Goal: Information Seeking & Learning: Learn about a topic

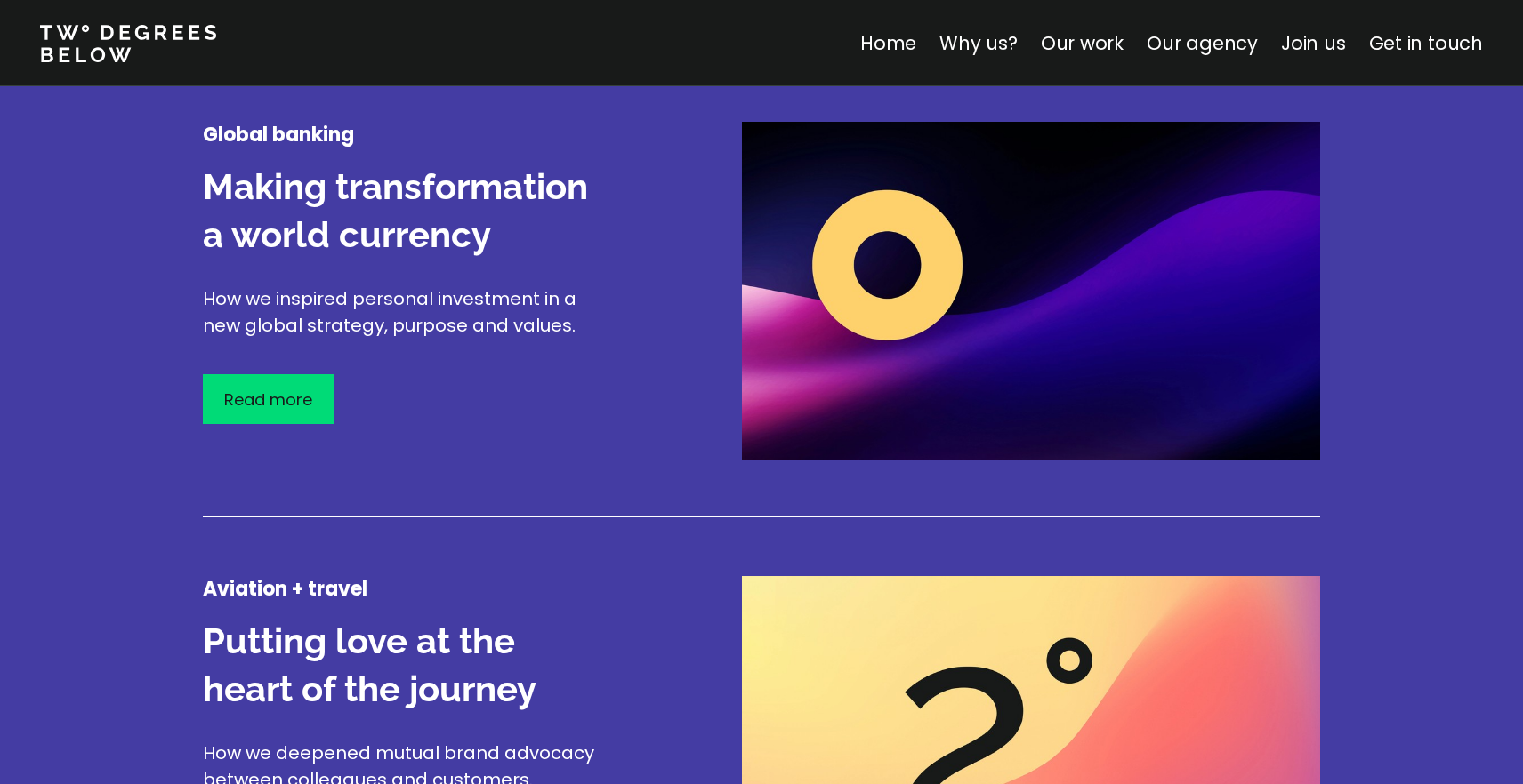
scroll to position [2213, 0]
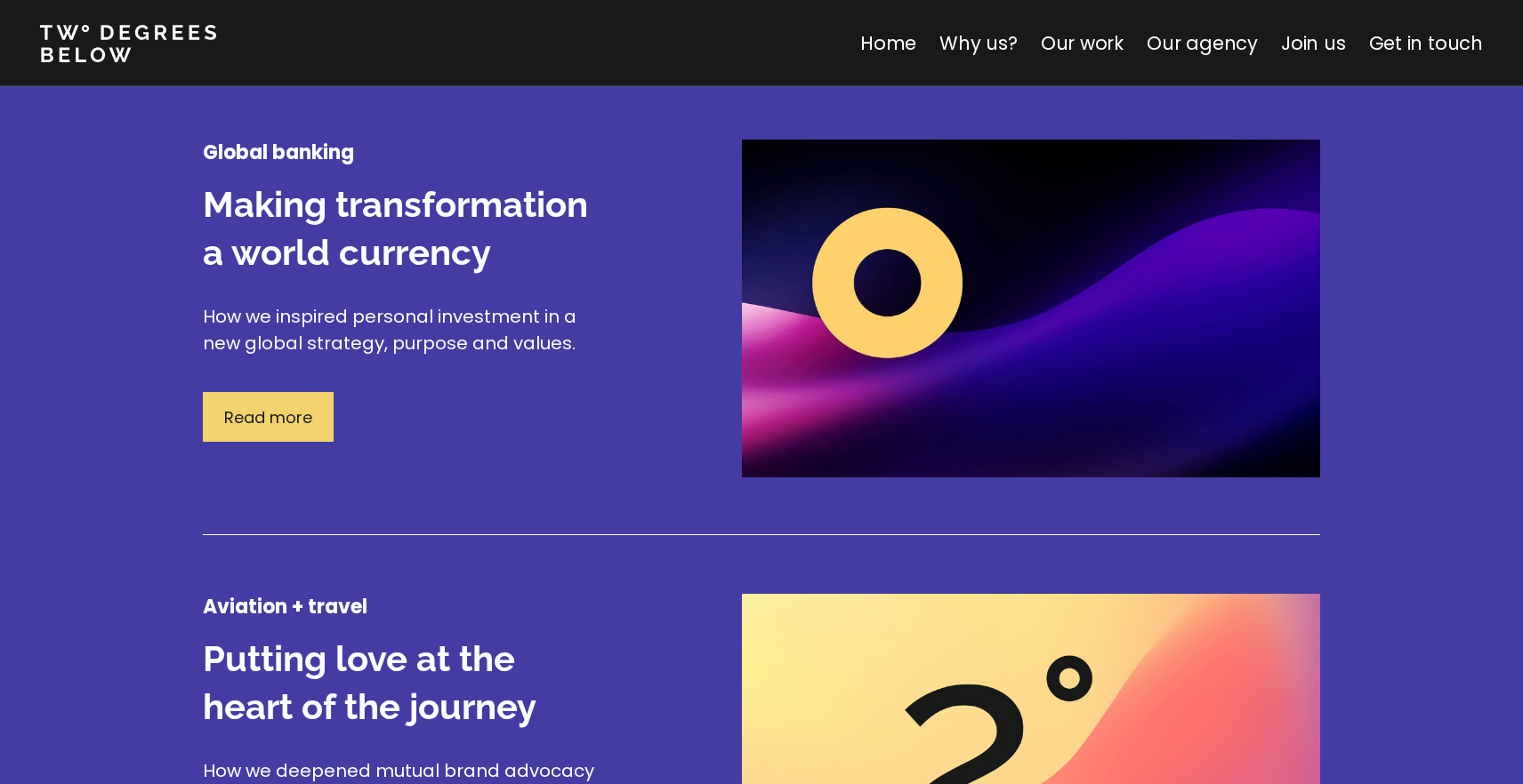
click at [301, 432] on div "Read more" at bounding box center [268, 417] width 131 height 50
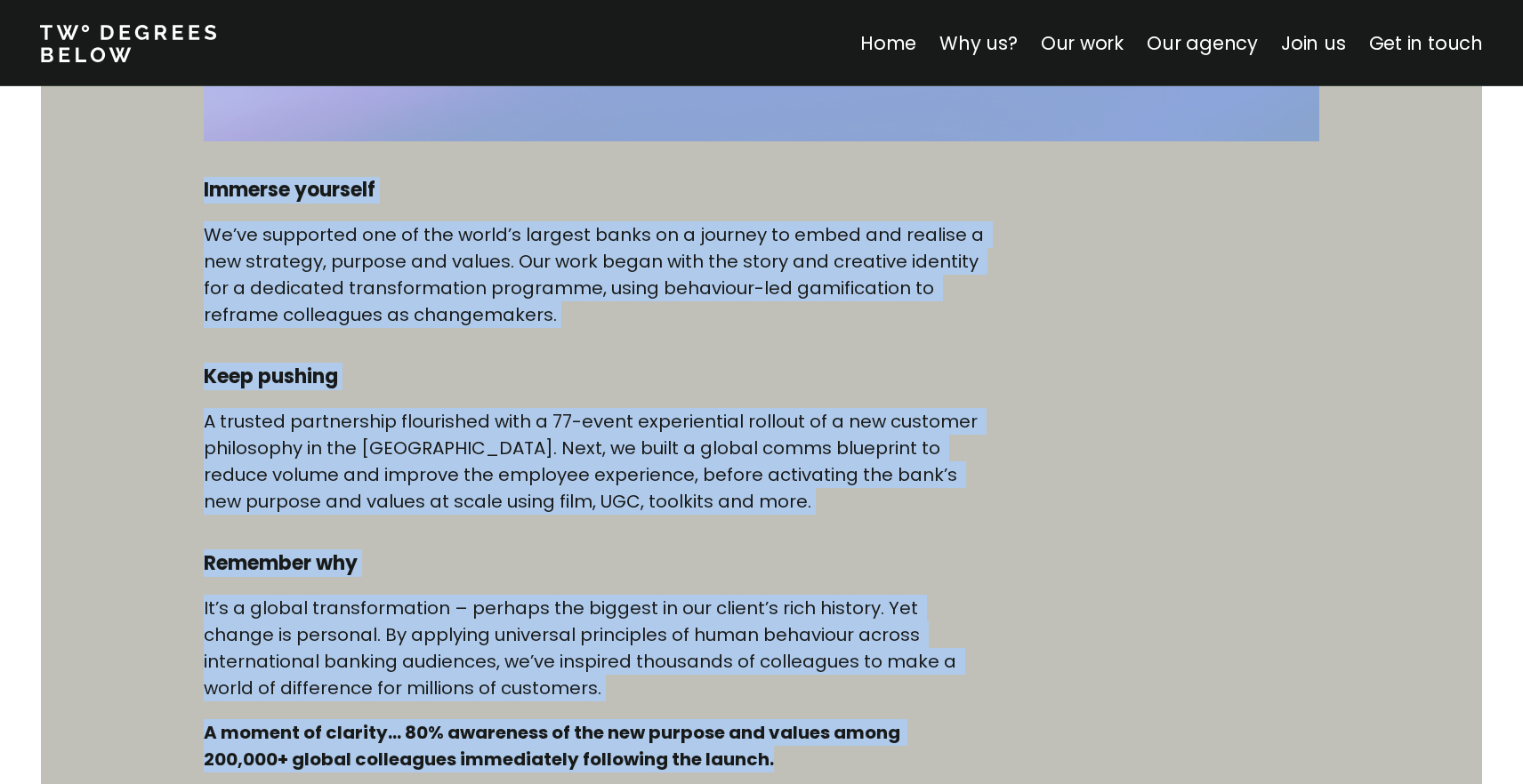
scroll to position [823, 0]
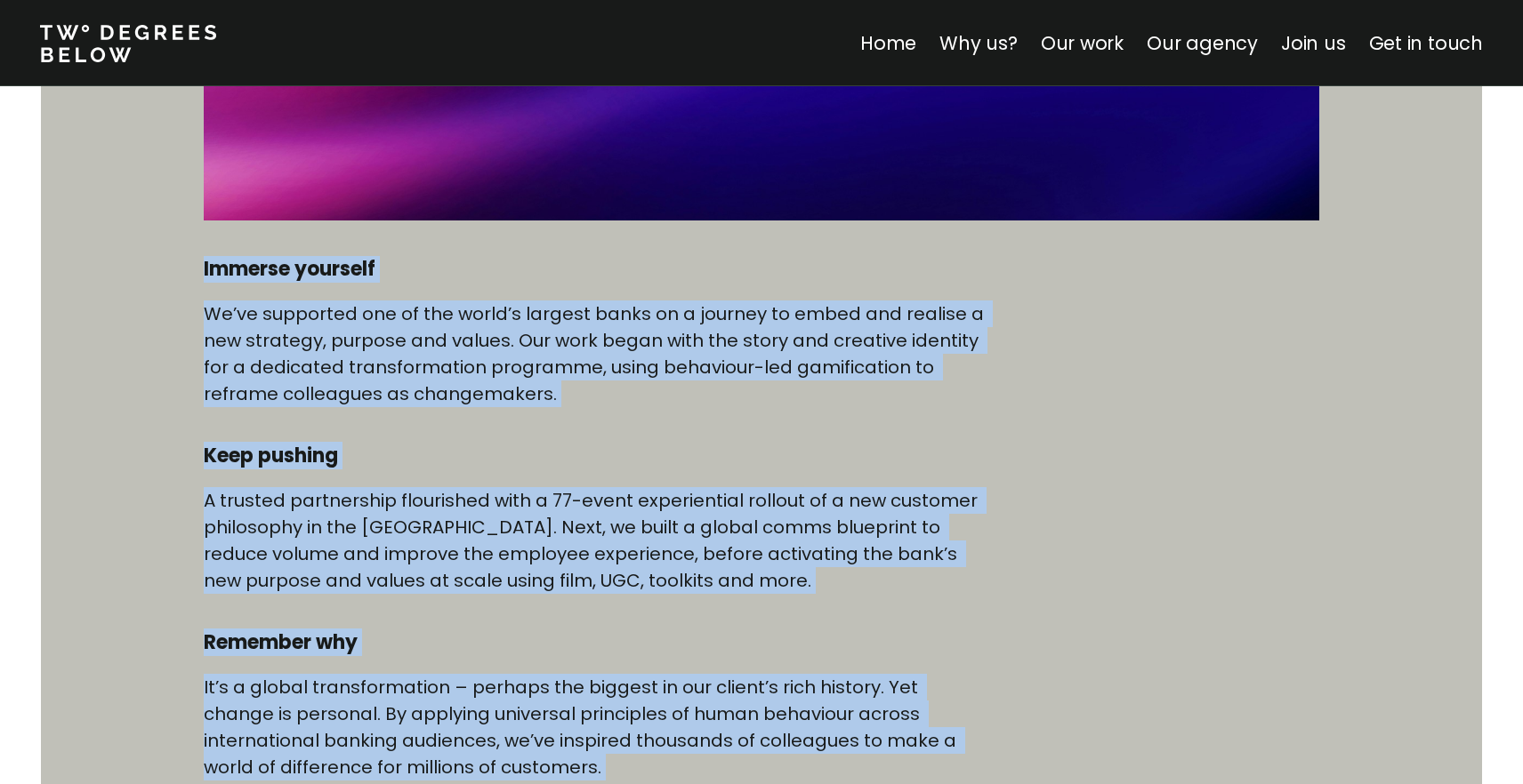
drag, startPoint x: 789, startPoint y: 553, endPoint x: 173, endPoint y: 265, distance: 680.0
click at [173, 265] on div "Global banking Making transformation a world currency Immerse yourself We’ve su…" at bounding box center [762, 324] width 1523 height 1787
copy div "Immerse yourself We’ve supported one of the world’s largest banks on a journey …"
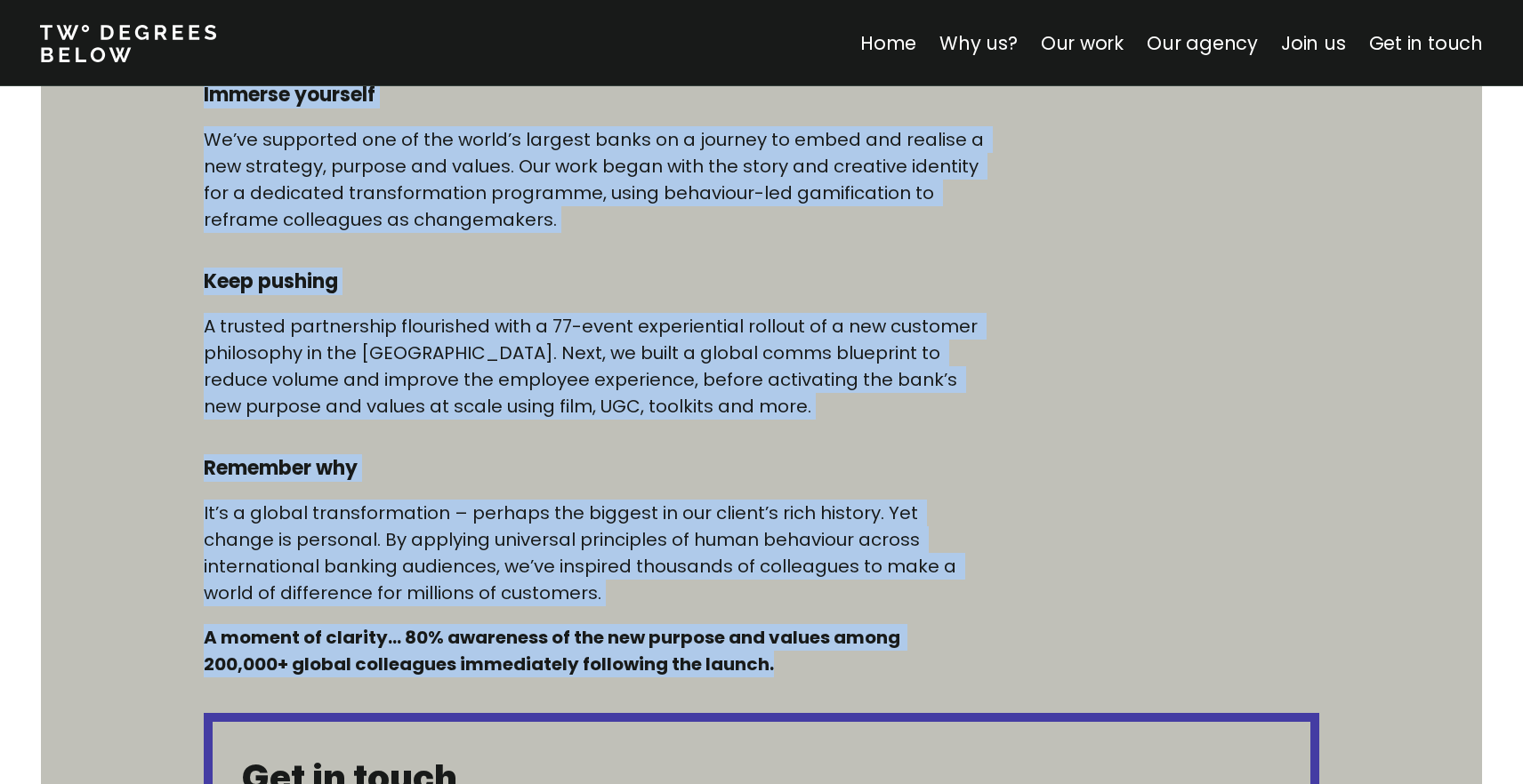
scroll to position [1004, 0]
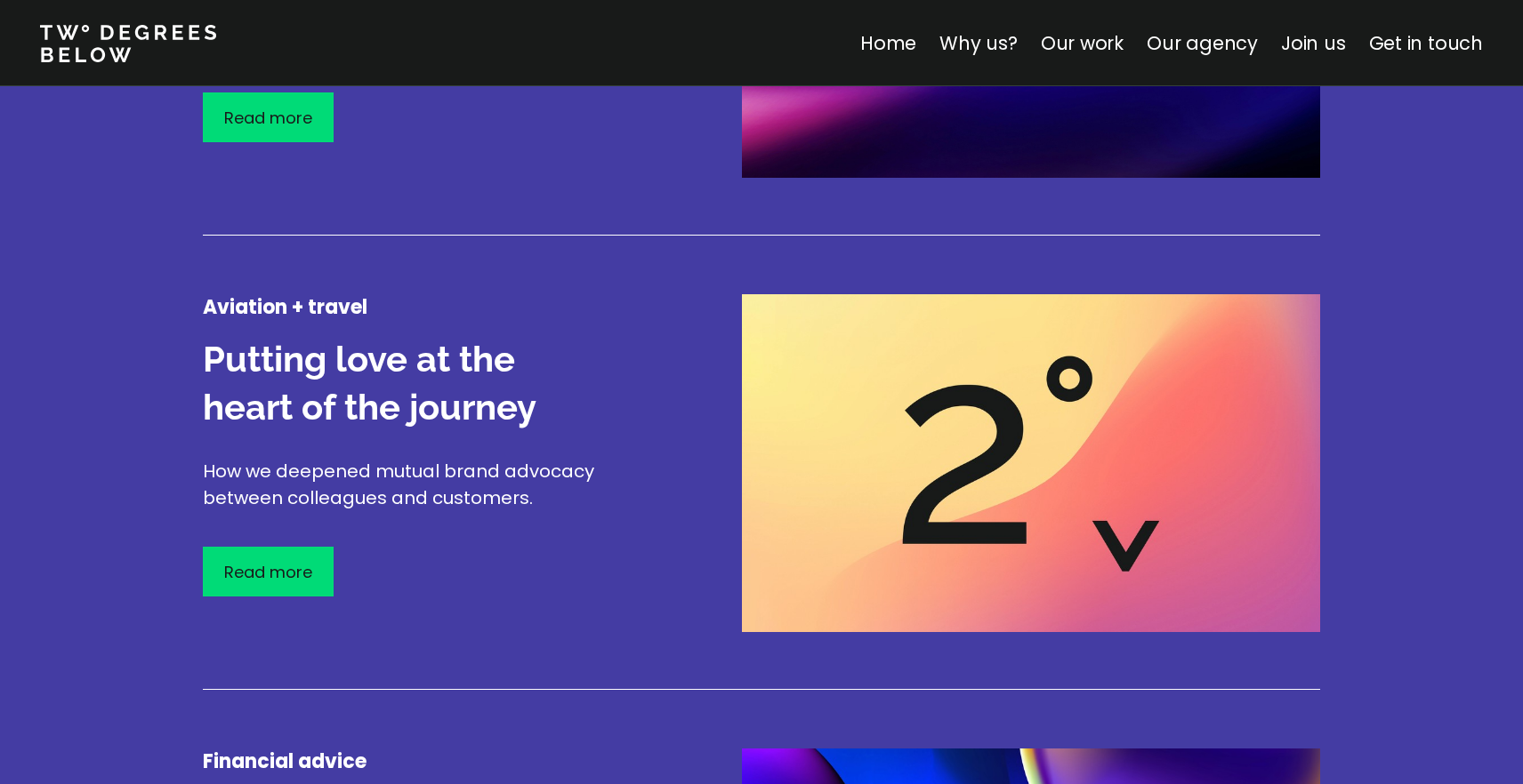
scroll to position [2522, 0]
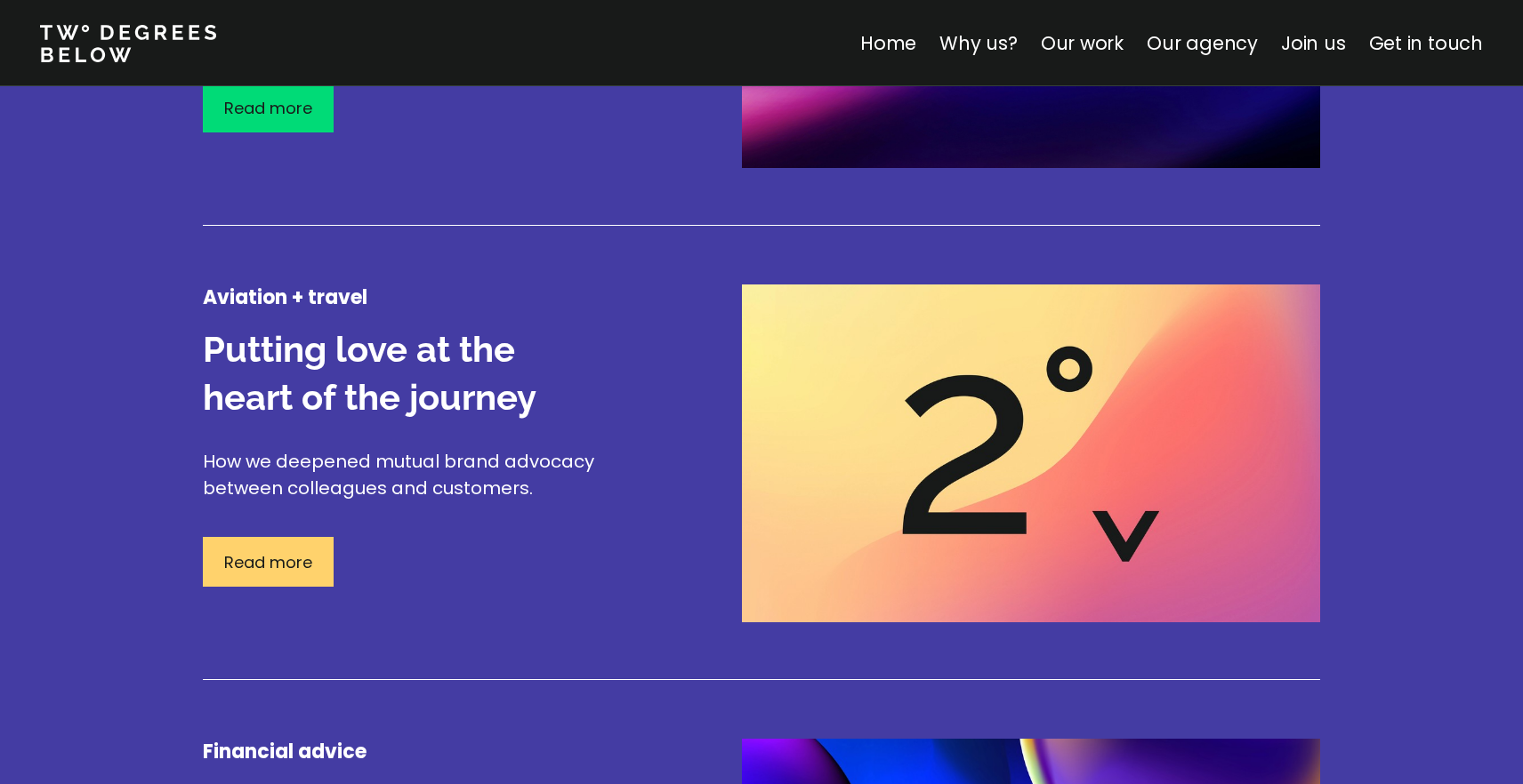
click at [296, 558] on p "Read more" at bounding box center [268, 562] width 88 height 24
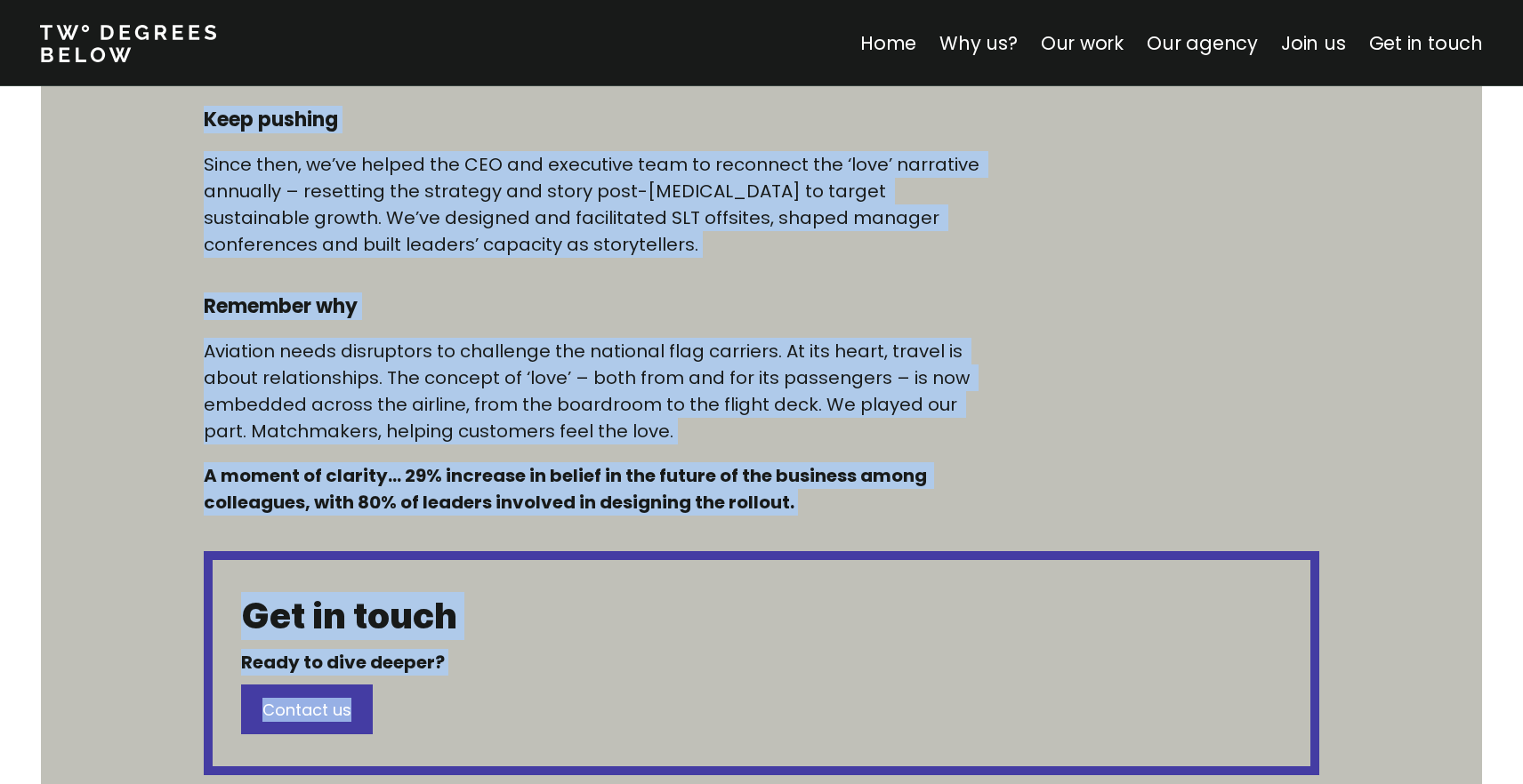
scroll to position [1209, 0]
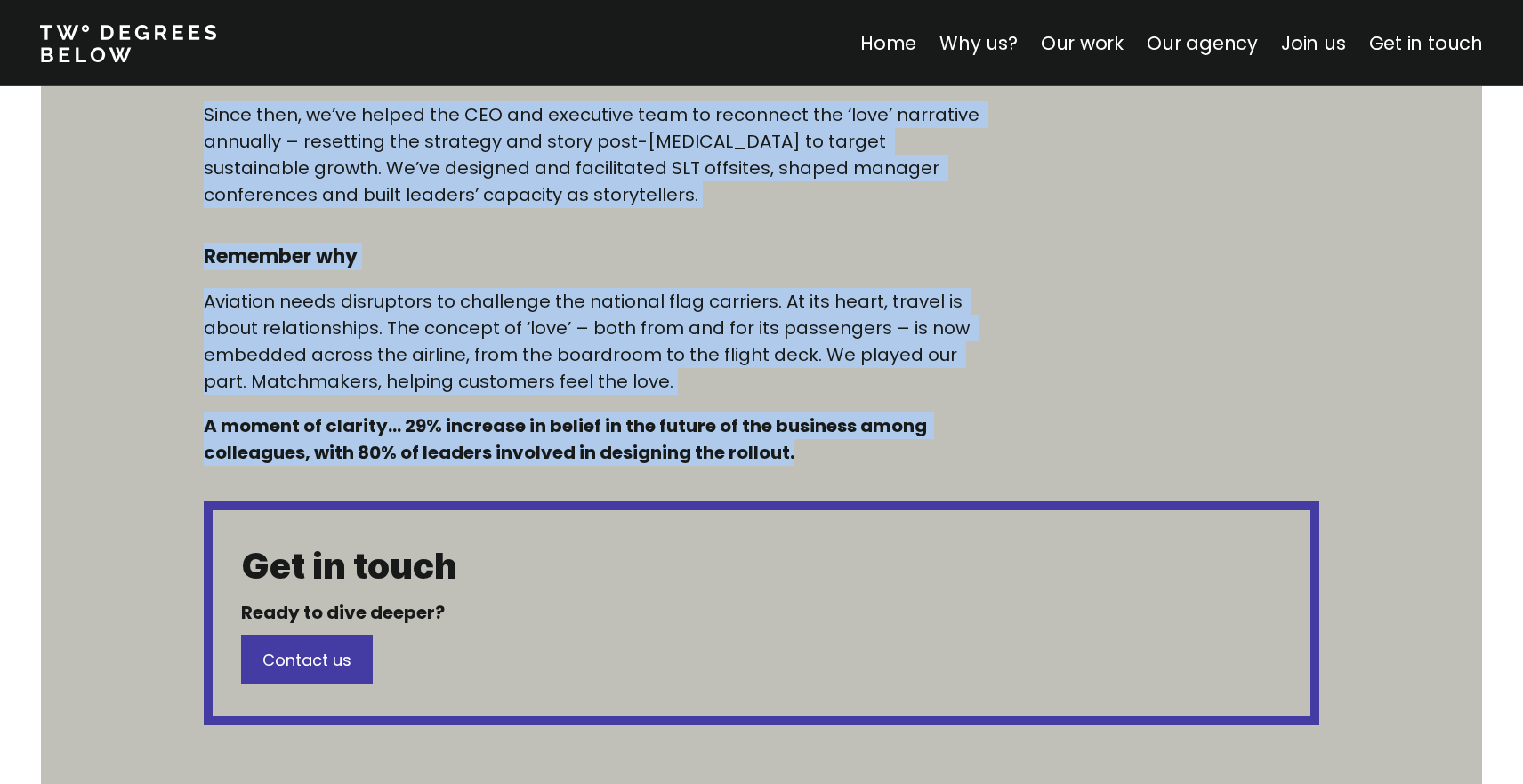
drag, startPoint x: 198, startPoint y: 303, endPoint x: 816, endPoint y: 458, distance: 637.1
copy div "Immerse yourself We helped an iconic British airline launch a new strategic vis…"
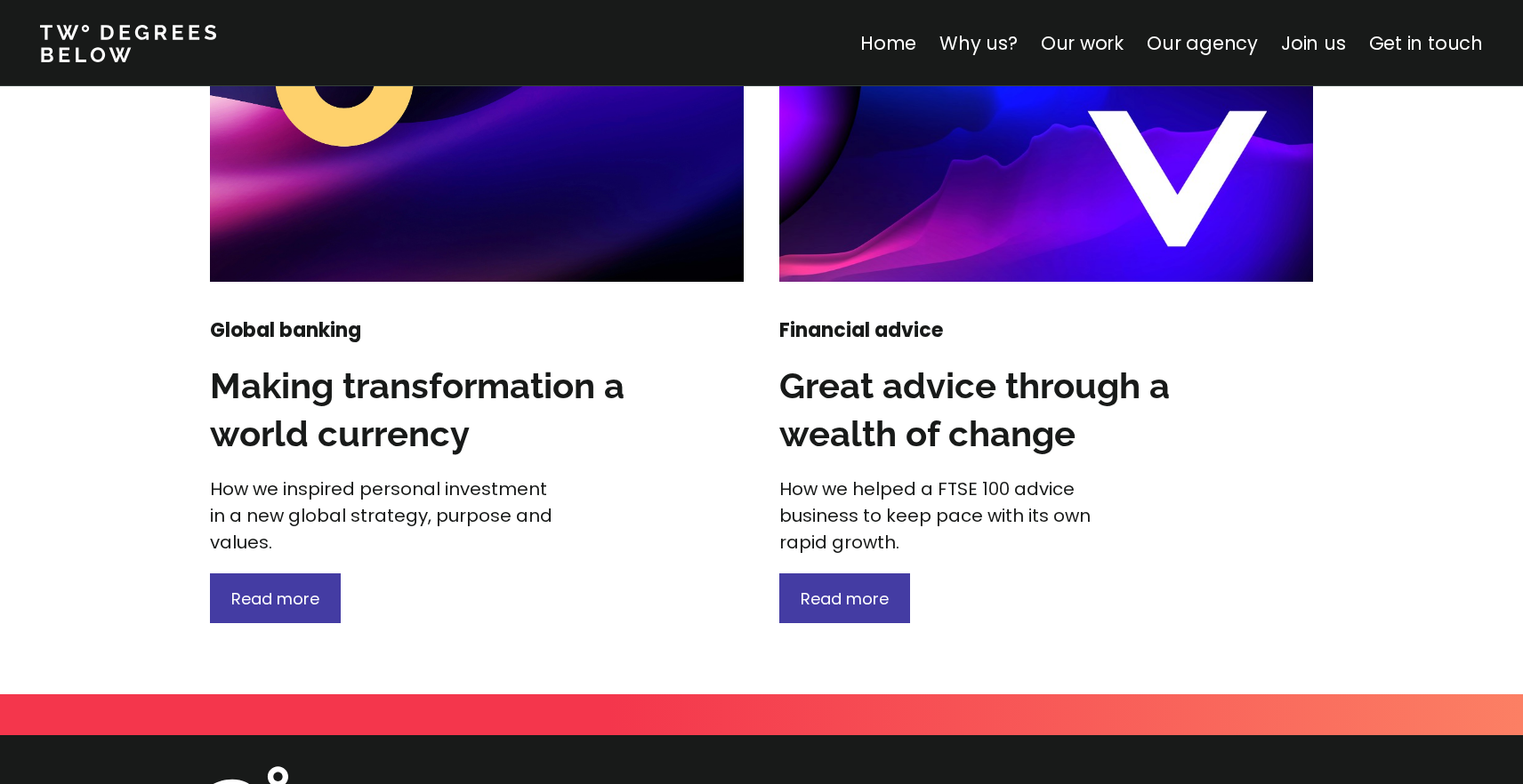
scroll to position [2346, 0]
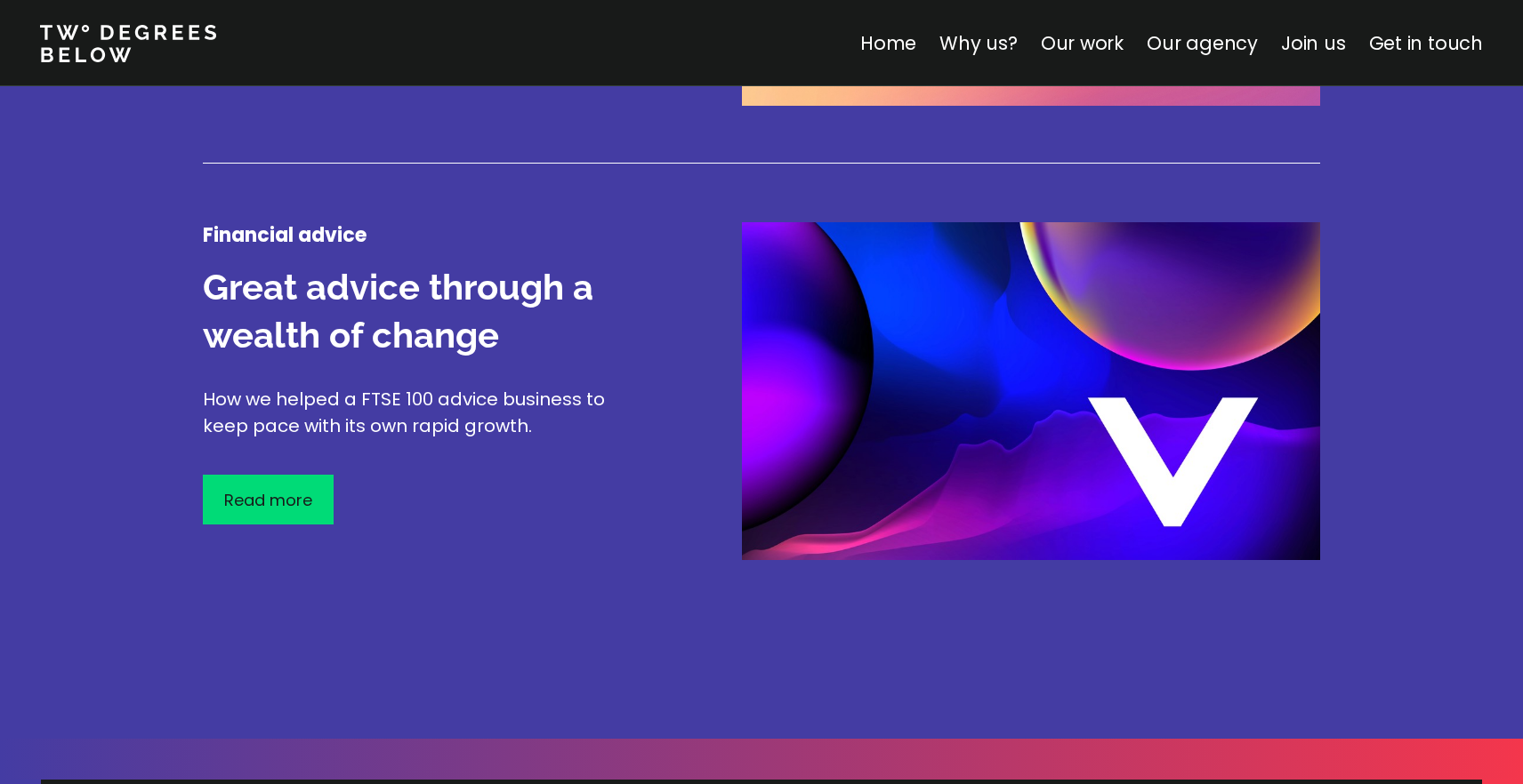
scroll to position [3040, 0]
click at [276, 495] on p "Read more" at bounding box center [268, 499] width 88 height 24
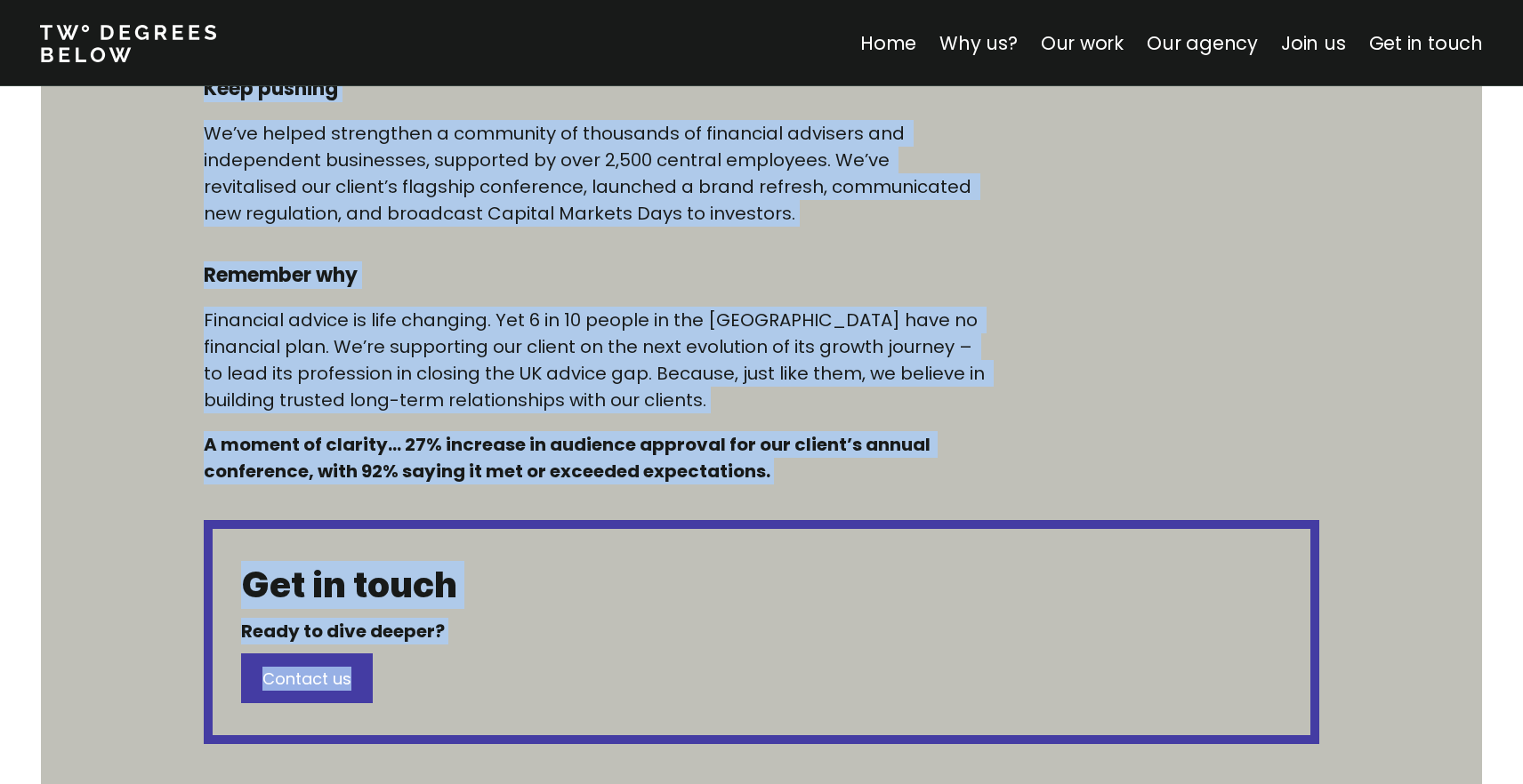
scroll to position [1317, 0]
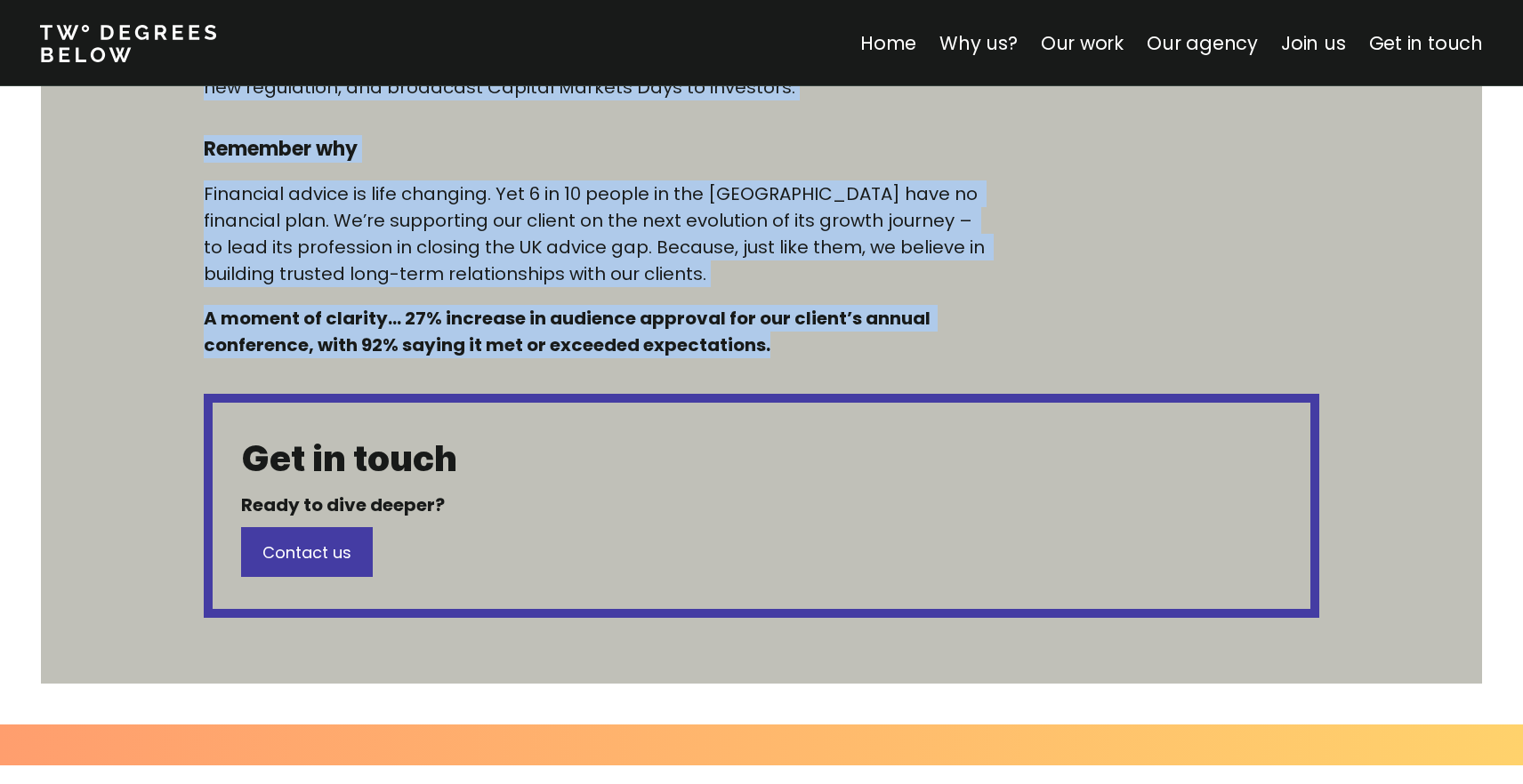
drag, startPoint x: 198, startPoint y: 268, endPoint x: 864, endPoint y: 356, distance: 671.8
copy div "Immerse yourself The UK’s largest financial advice business has doubled in size…"
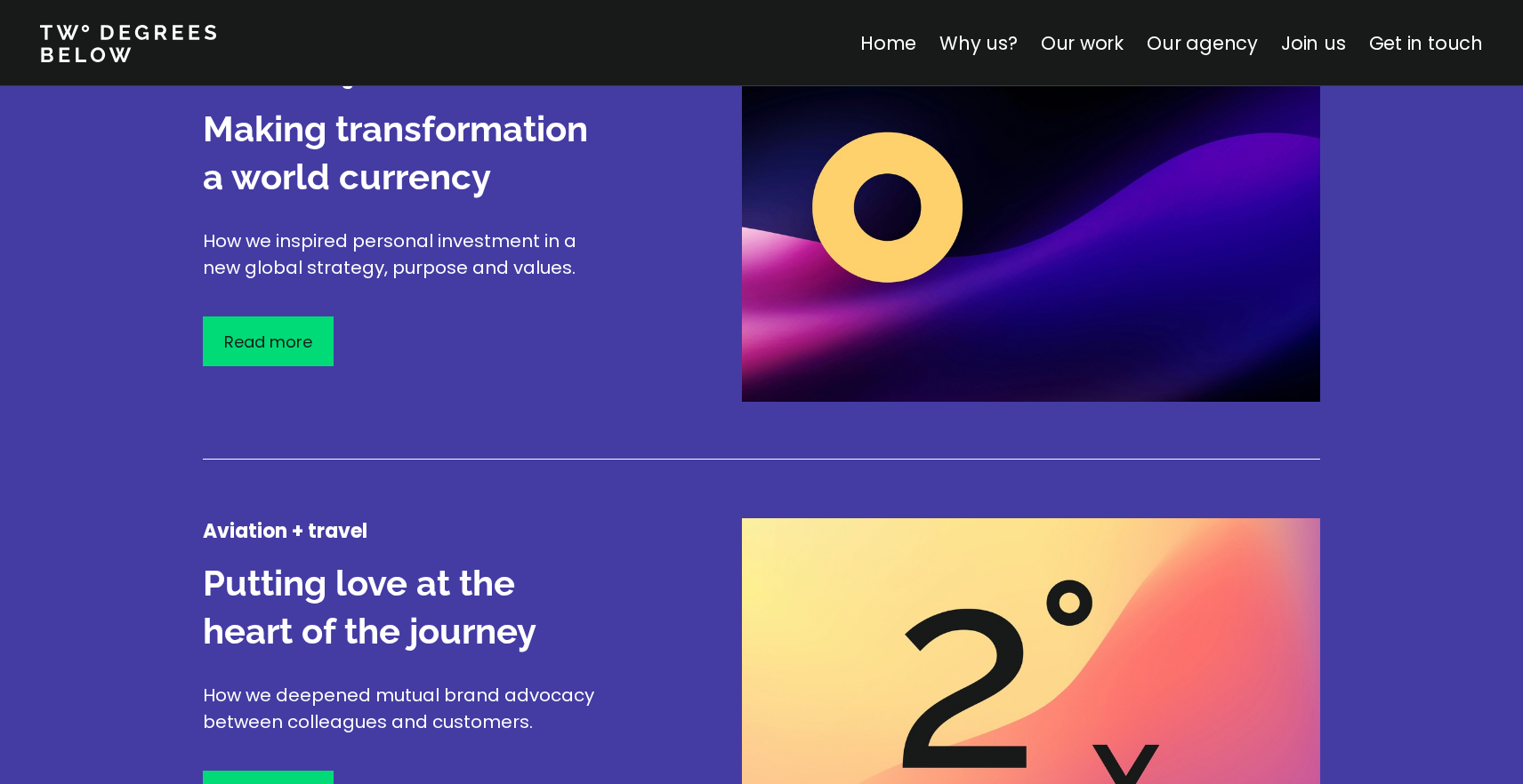
scroll to position [2294, 0]
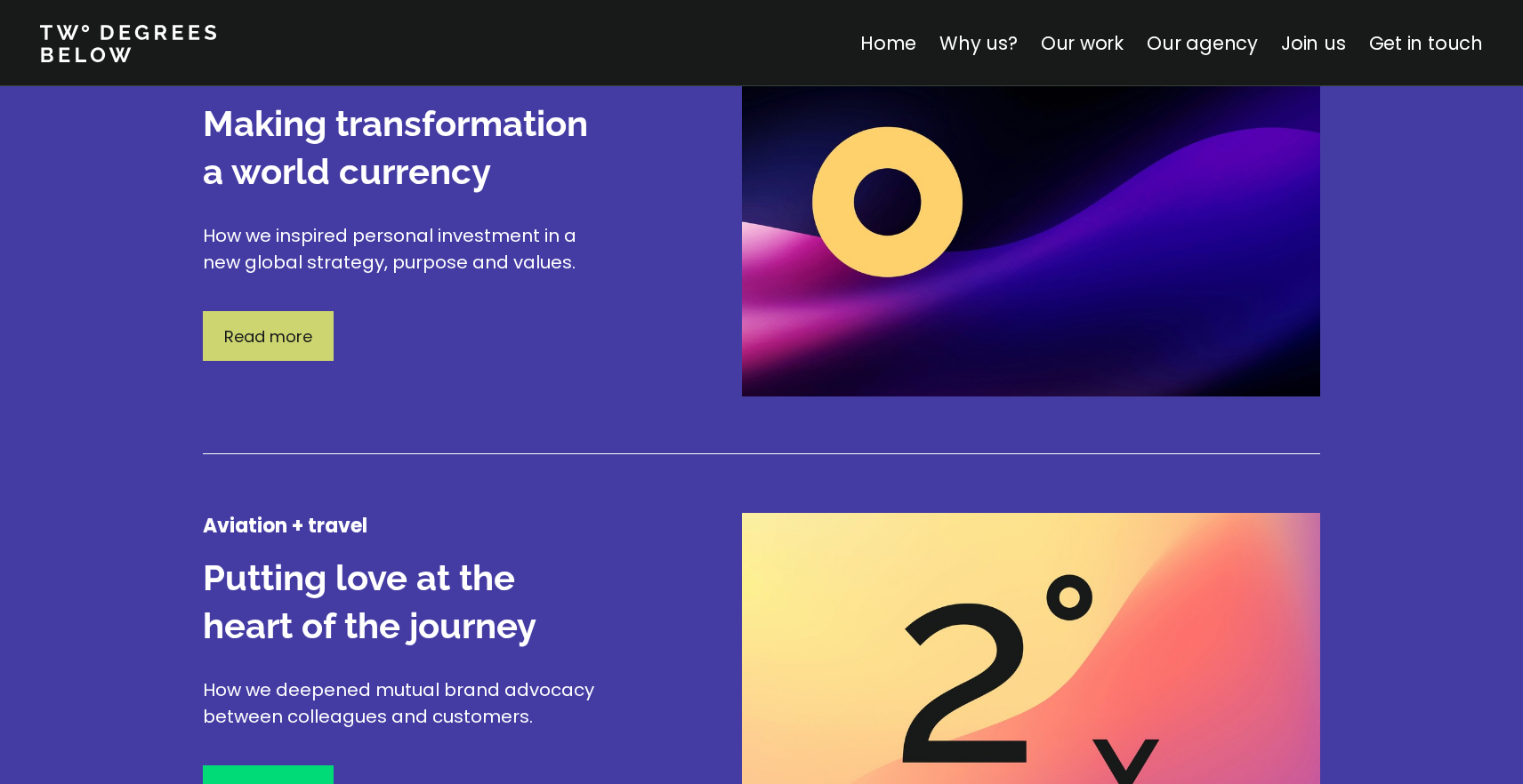
click at [287, 334] on p "Read more" at bounding box center [268, 336] width 88 height 24
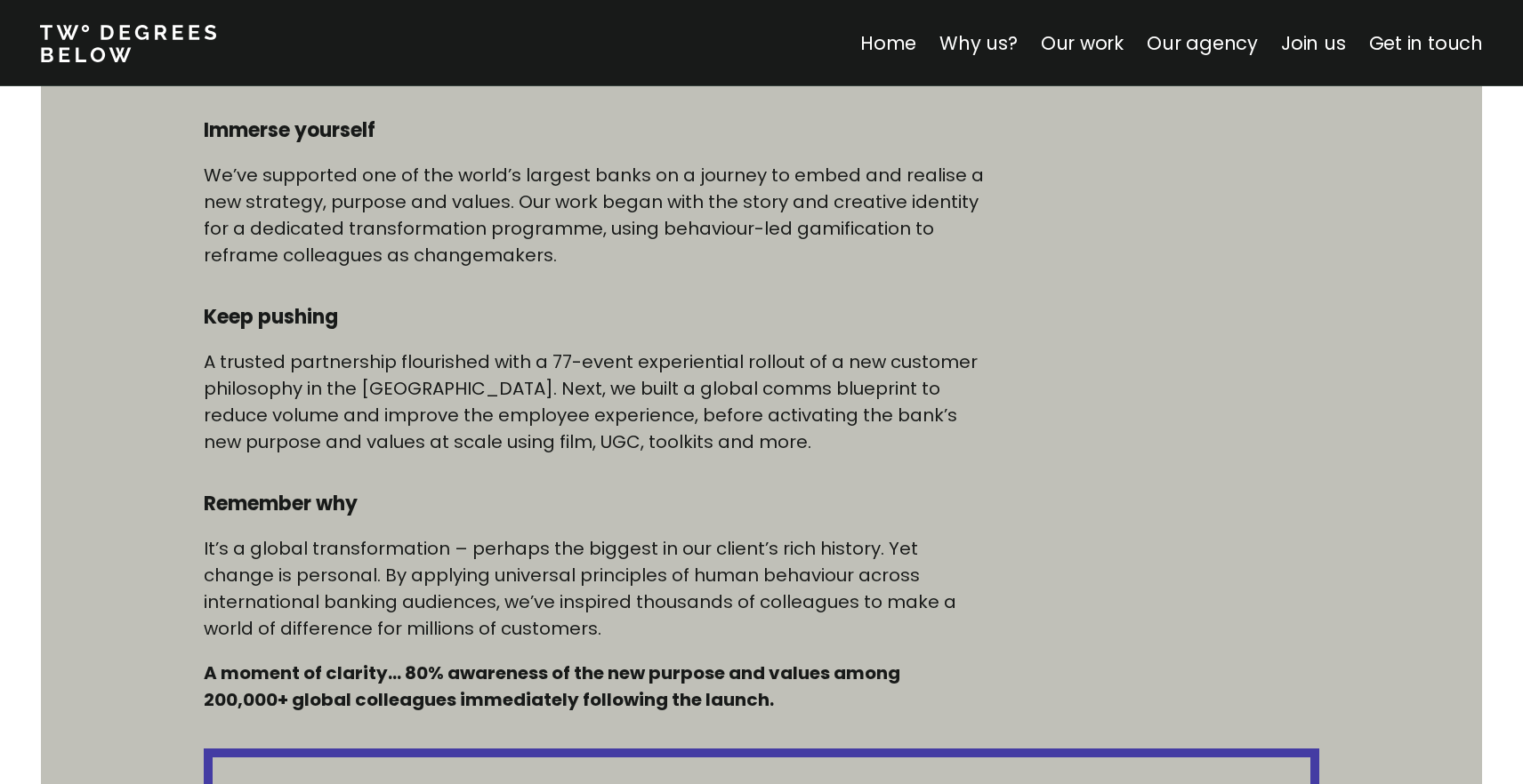
scroll to position [927, 0]
